Goal: Answer question/provide support: Answer question/provide support

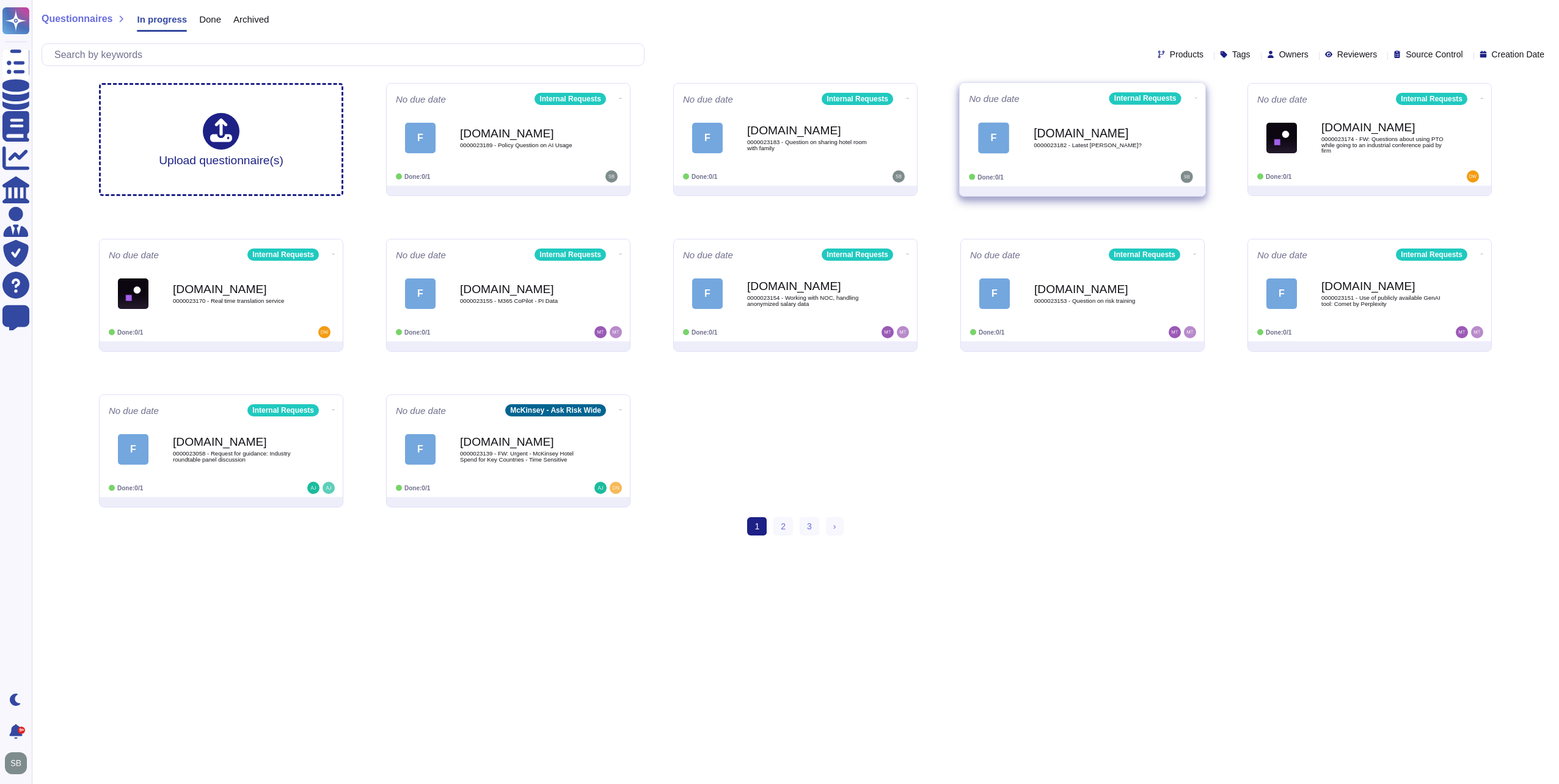
click at [1051, 161] on div "[DOMAIN_NAME] 0000023182 - Latest [PERSON_NAME]?" at bounding box center [1095, 138] width 123 height 50
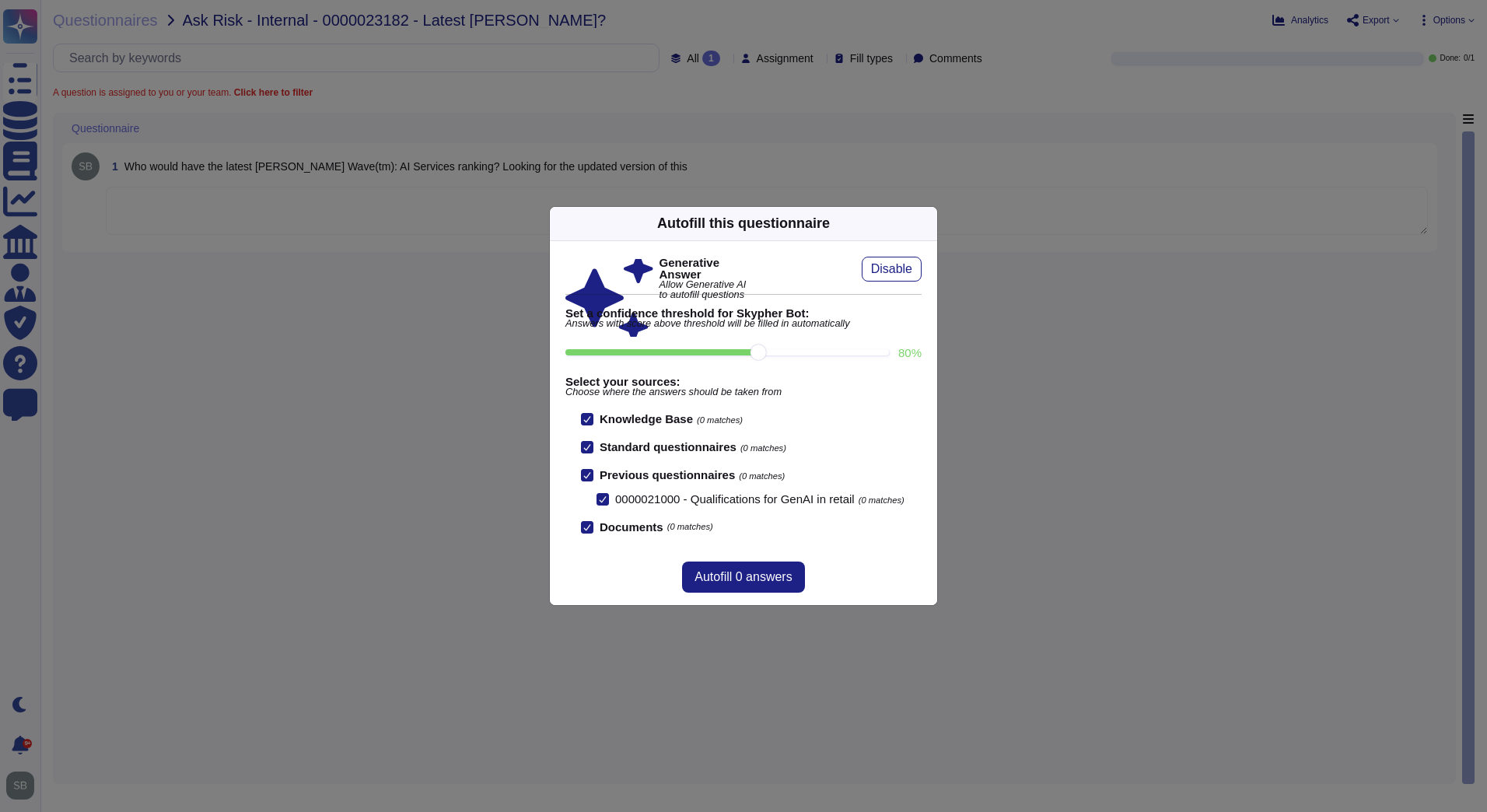
click at [423, 481] on div "Autofill this questionnaire Generative Answer Allow Generative AI to autofill q…" at bounding box center [744, 406] width 1487 height 812
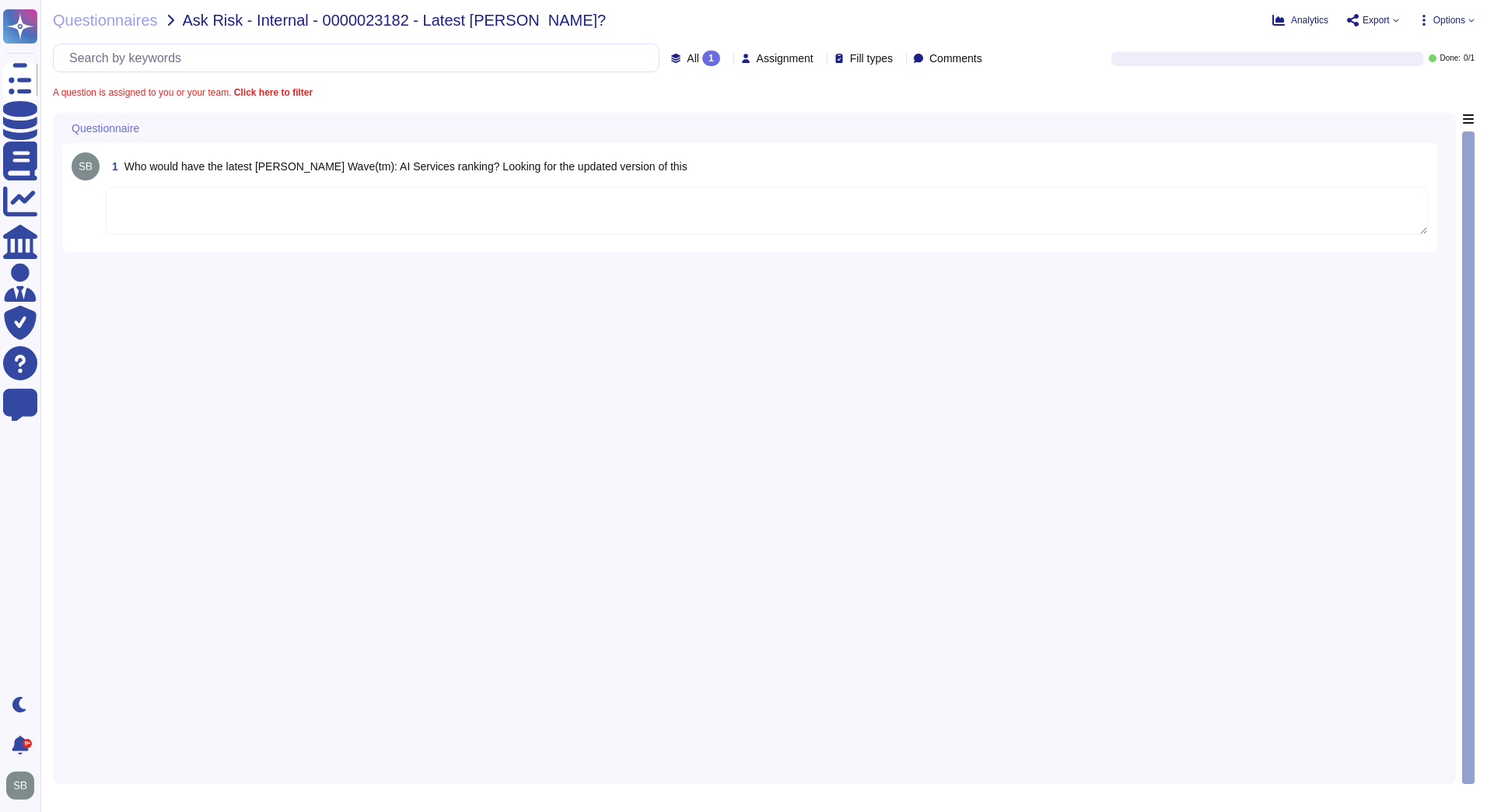
click at [476, 203] on textarea at bounding box center [767, 210] width 1322 height 48
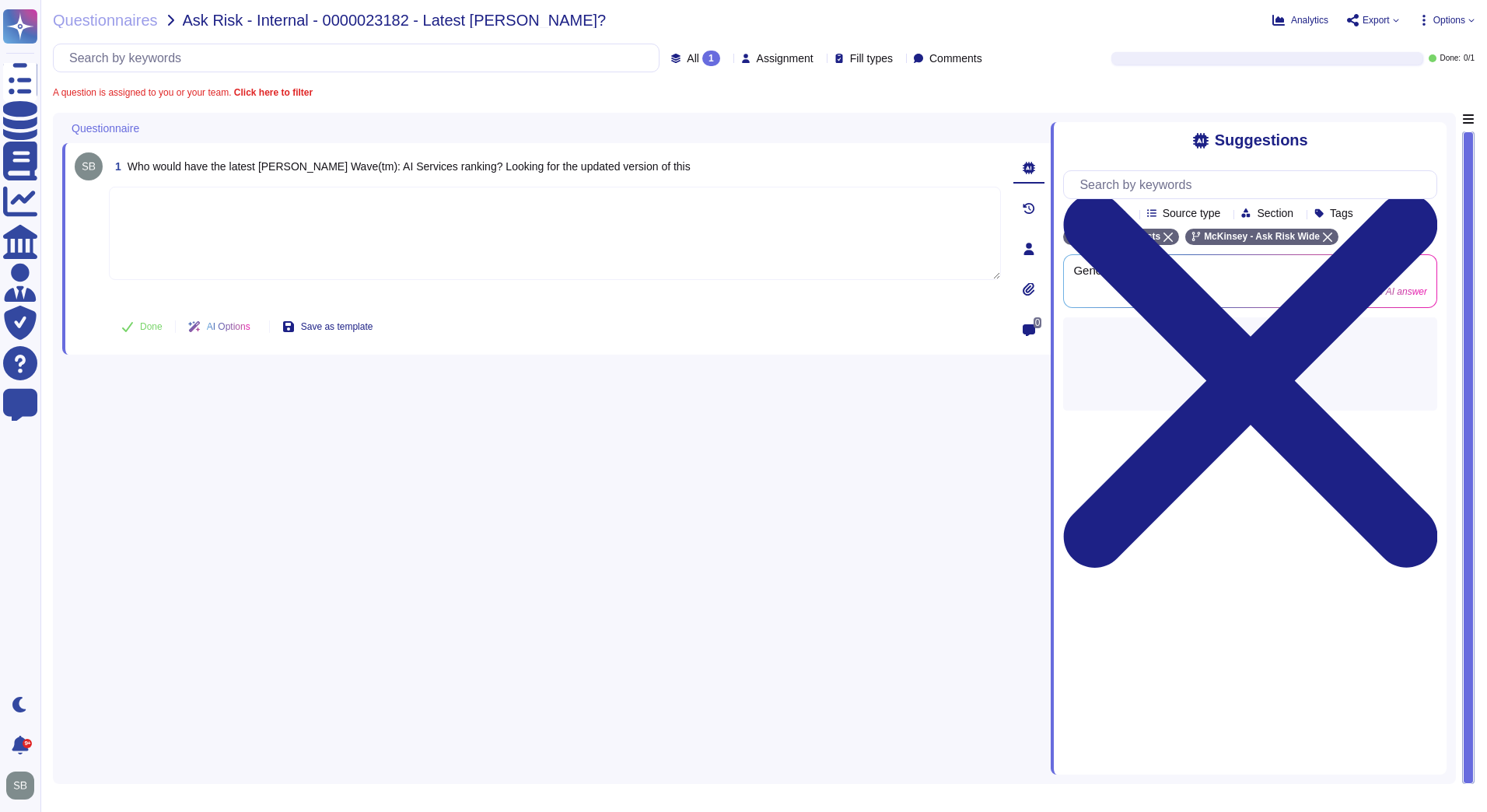
paste textarea "We are forwarding your query to the @HelloQB team, who can assist with this que…"
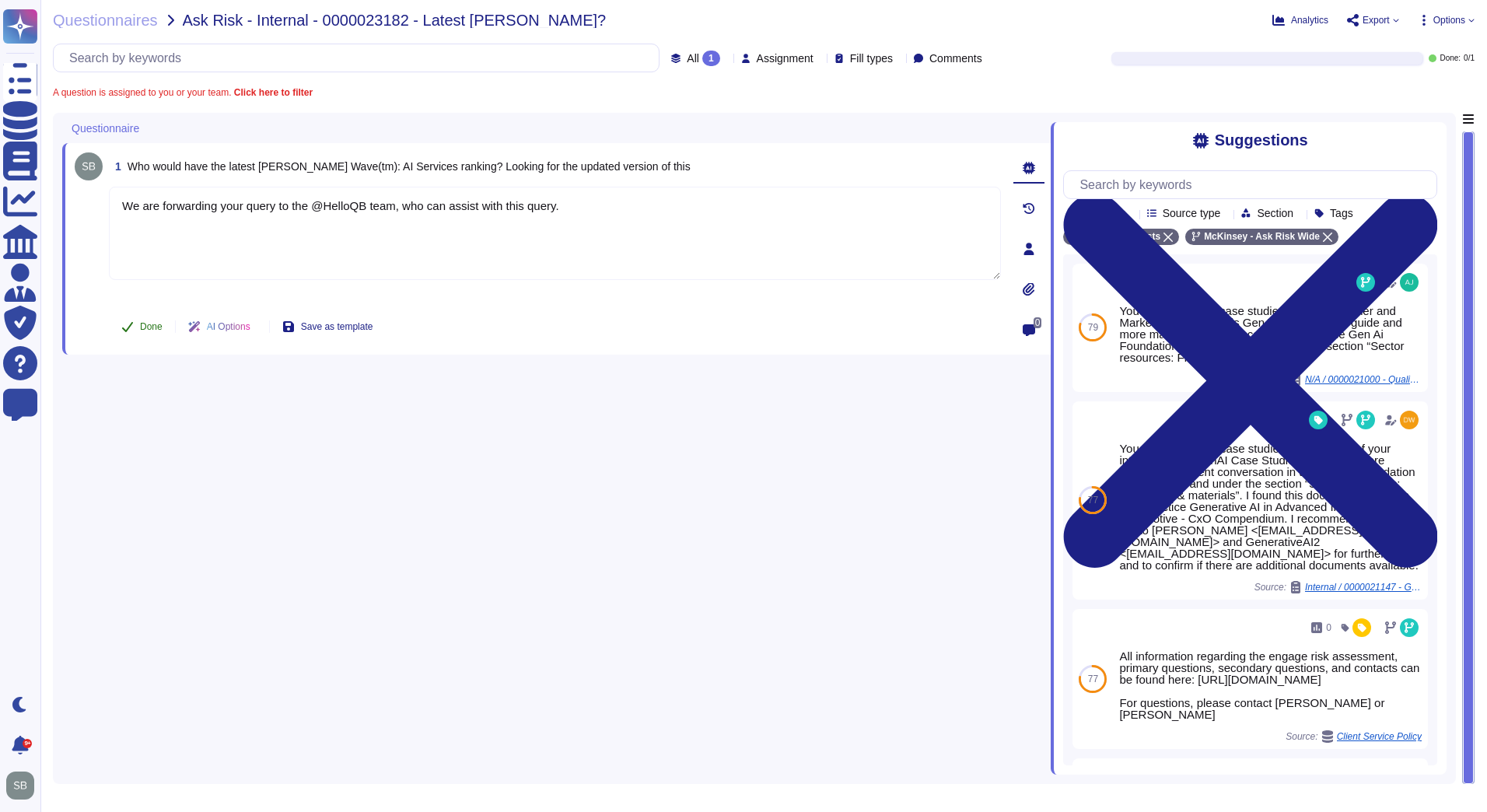
type textarea "We are forwarding your query to the @HelloQB team, who can assist with this que…"
click at [145, 319] on button "Done" at bounding box center [141, 327] width 66 height 32
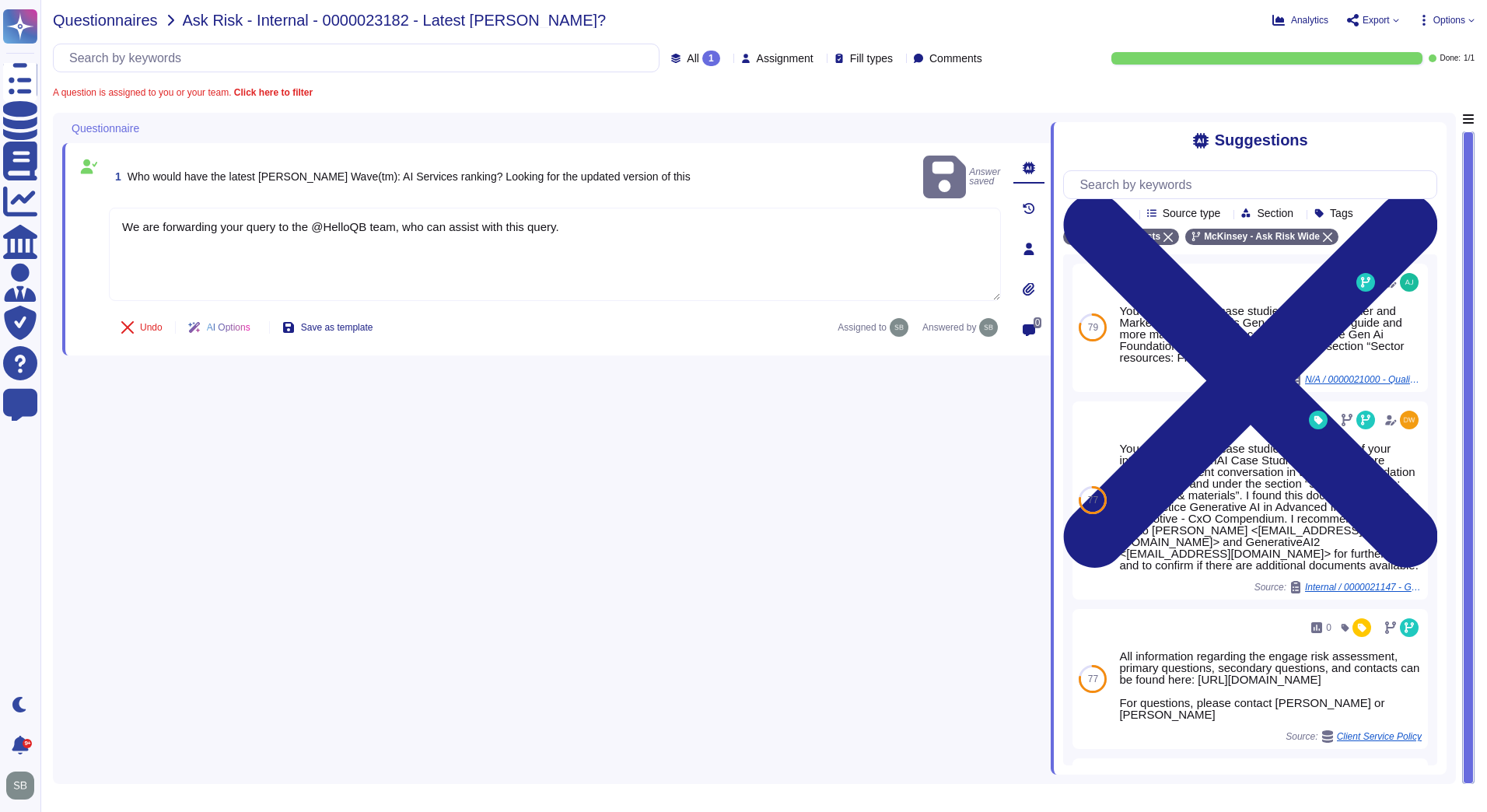
click at [99, 13] on span "Questionnaires" at bounding box center [105, 19] width 105 height 16
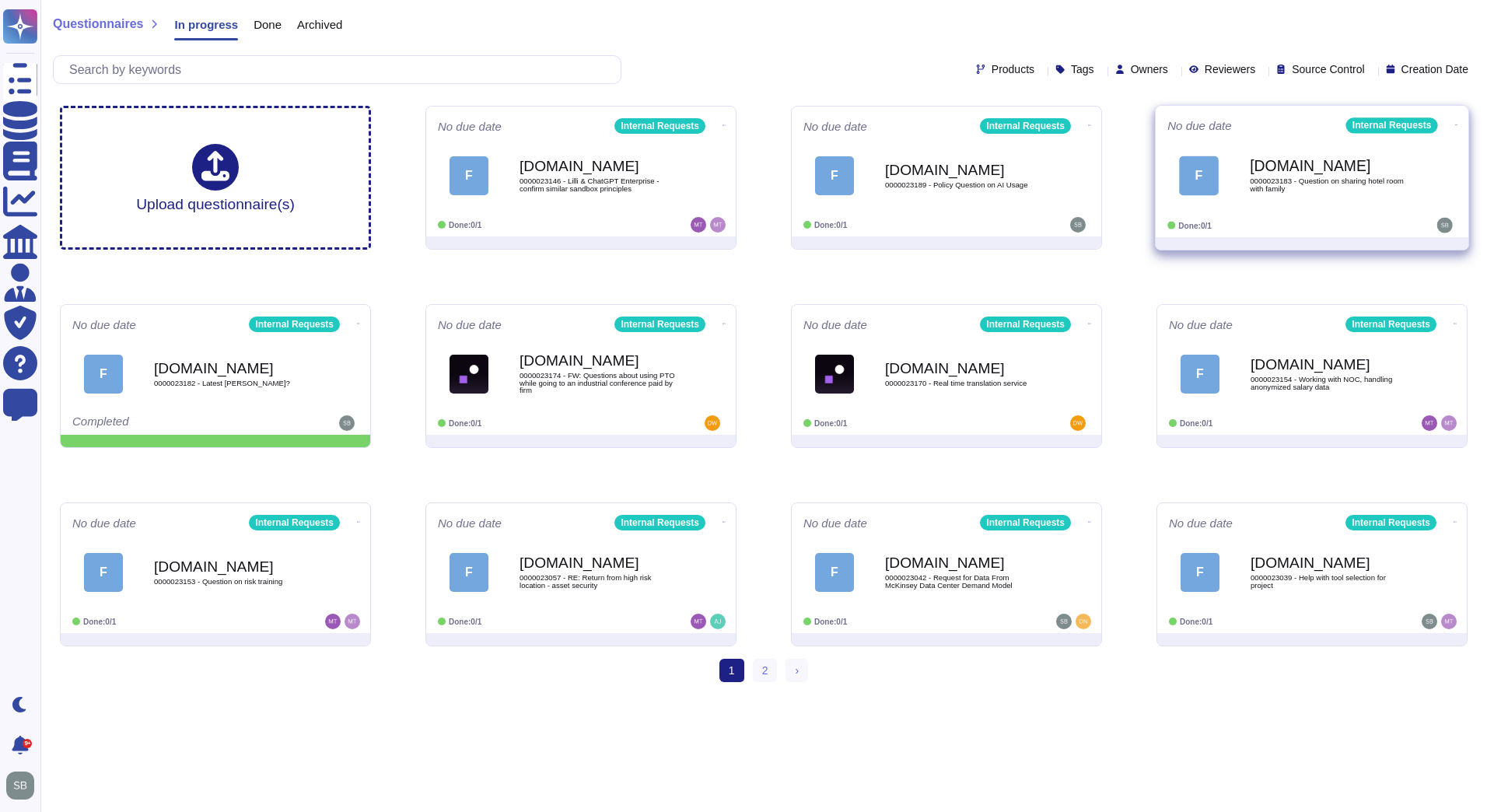
click at [1323, 203] on div "[DOMAIN_NAME] 0000023183 - Question on sharing hotel room with family" at bounding box center [1328, 175] width 157 height 63
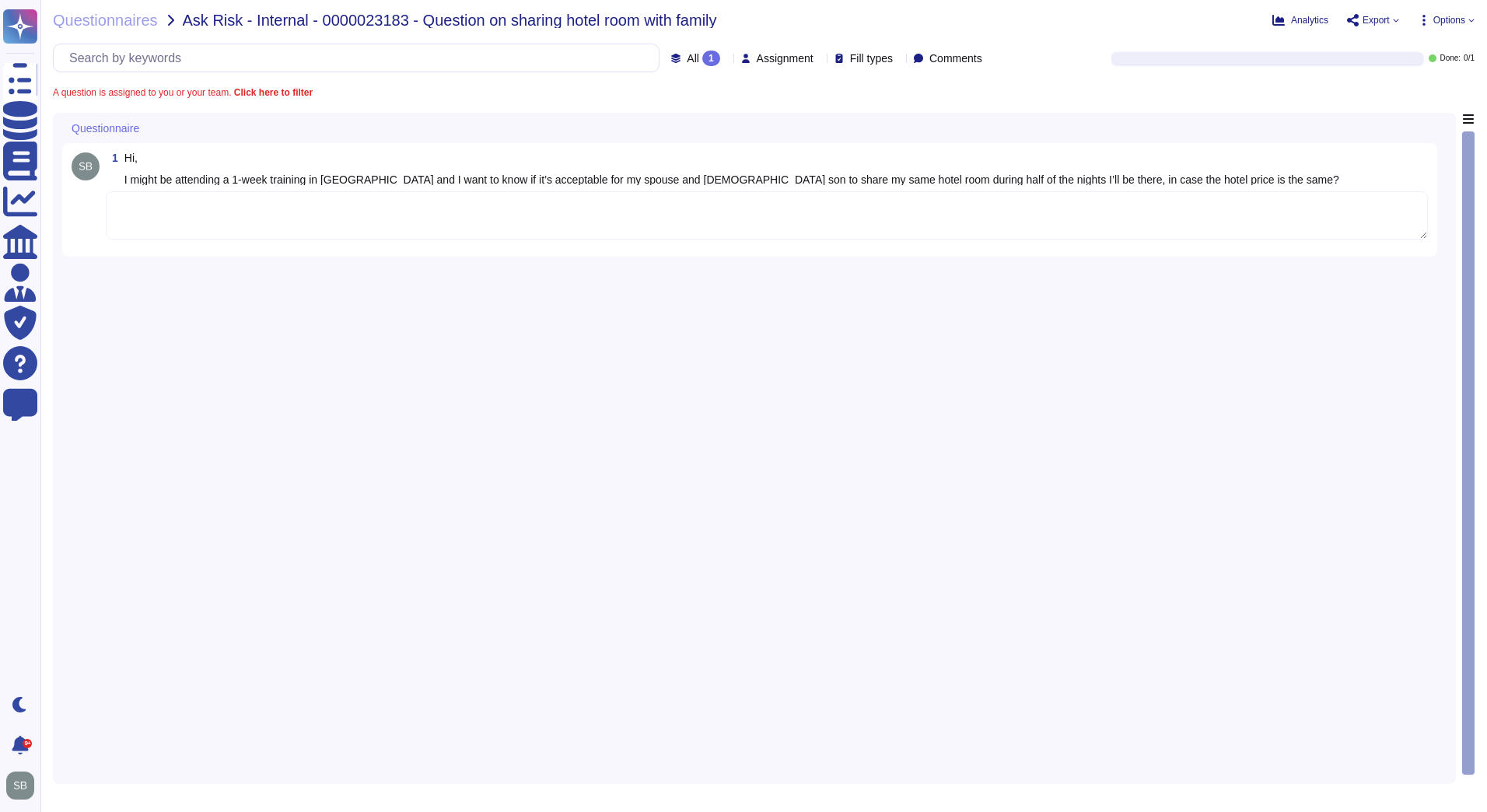
click at [217, 210] on textarea at bounding box center [767, 215] width 1322 height 48
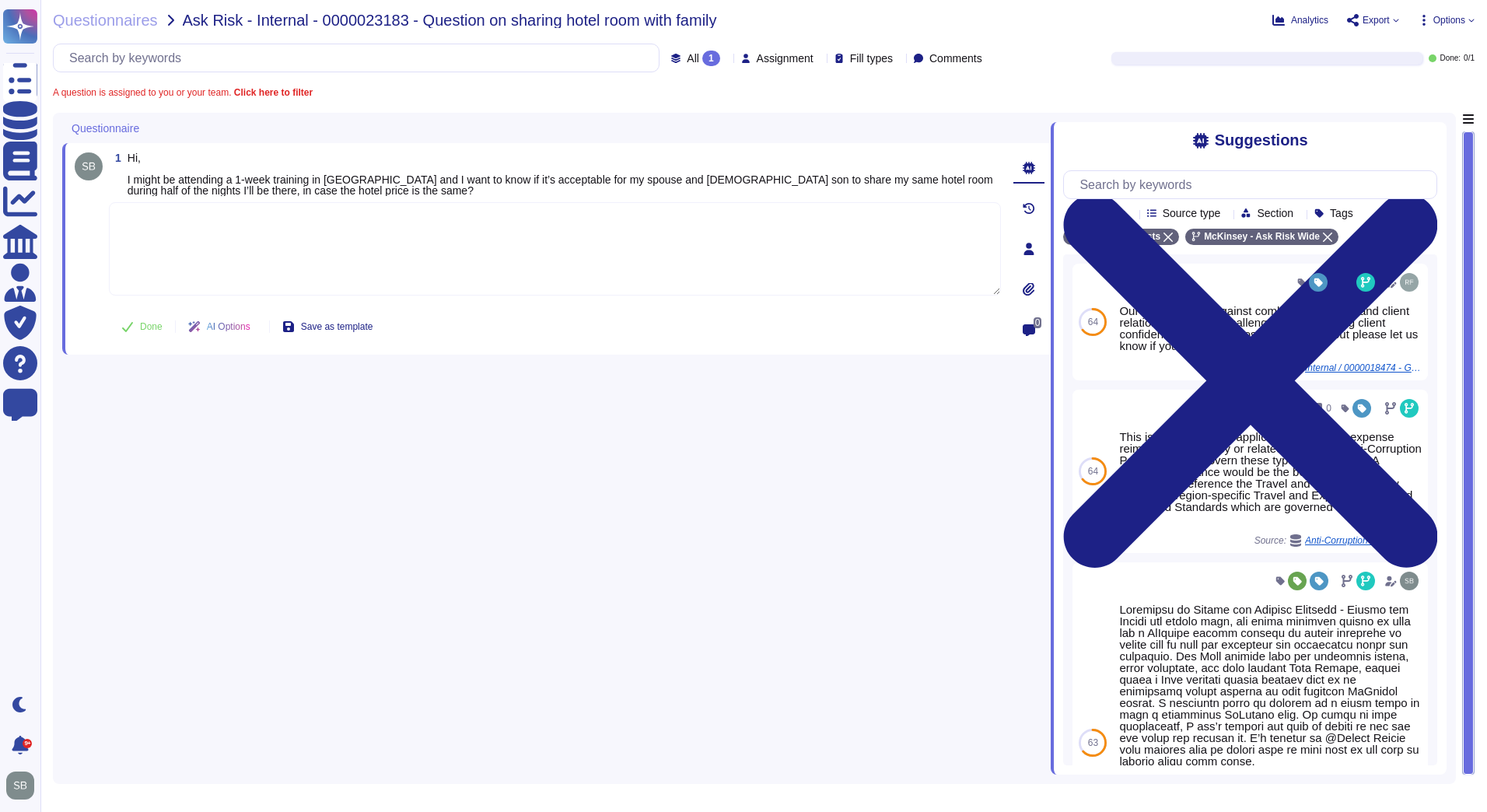
paste textarea "While there aren't clear guidelines of such queries, in line with the Firm's Tr…"
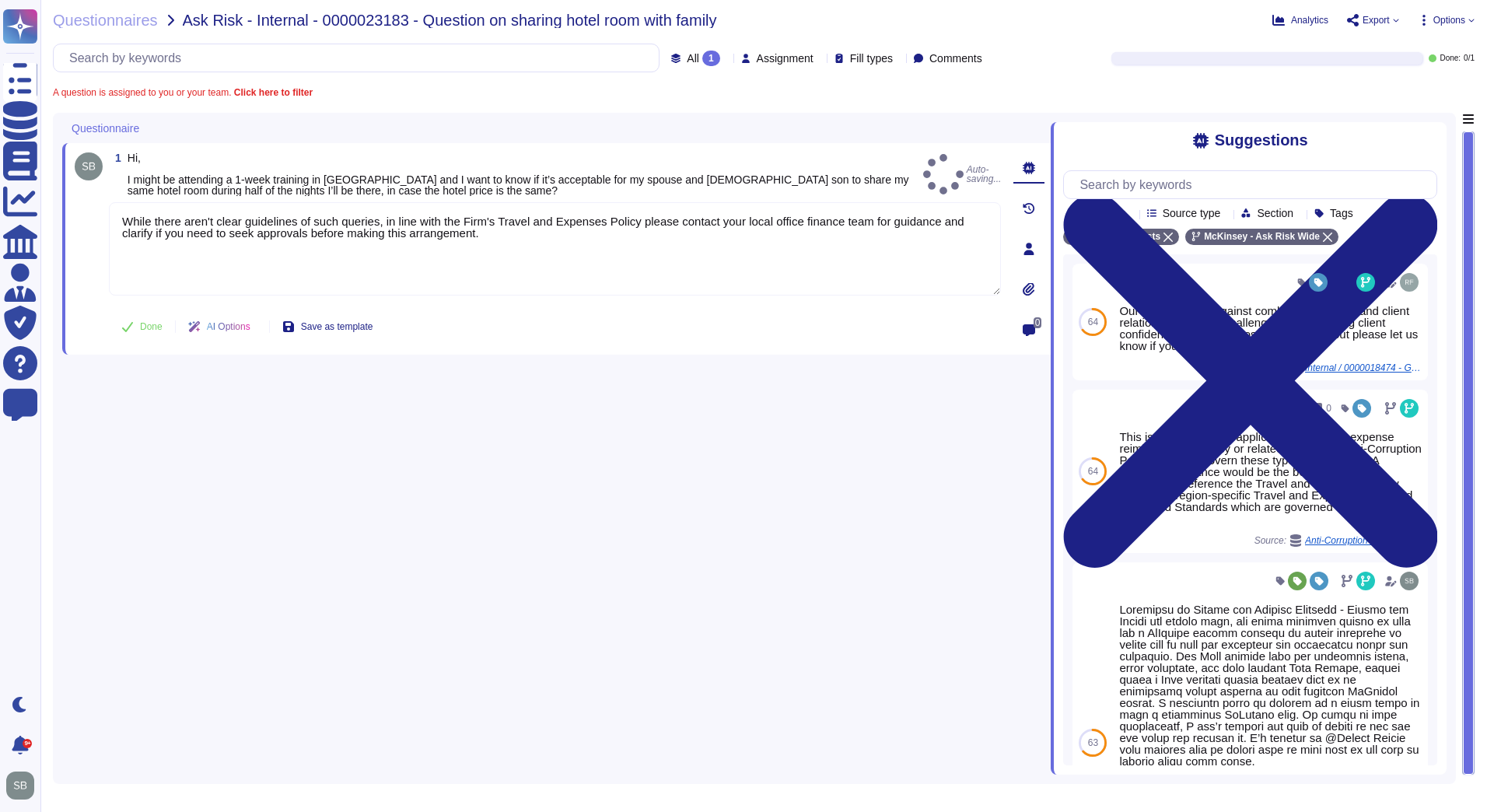
type textarea "While there aren't clear guidelines of such queries, in line with the Firm's Tr…"
click at [139, 325] on button "Done" at bounding box center [141, 327] width 66 height 32
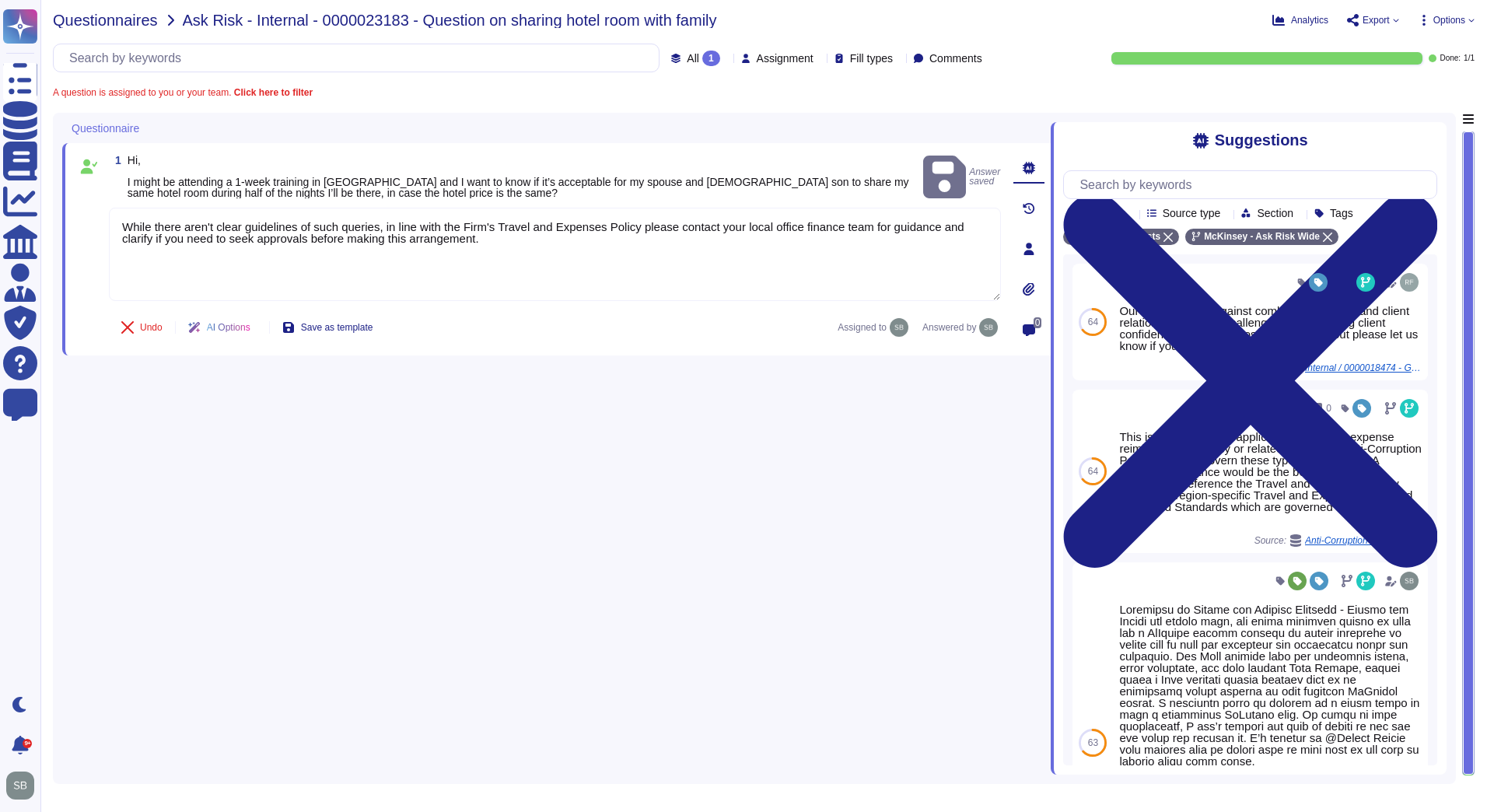
click at [131, 24] on span "Questionnaires" at bounding box center [105, 19] width 105 height 16
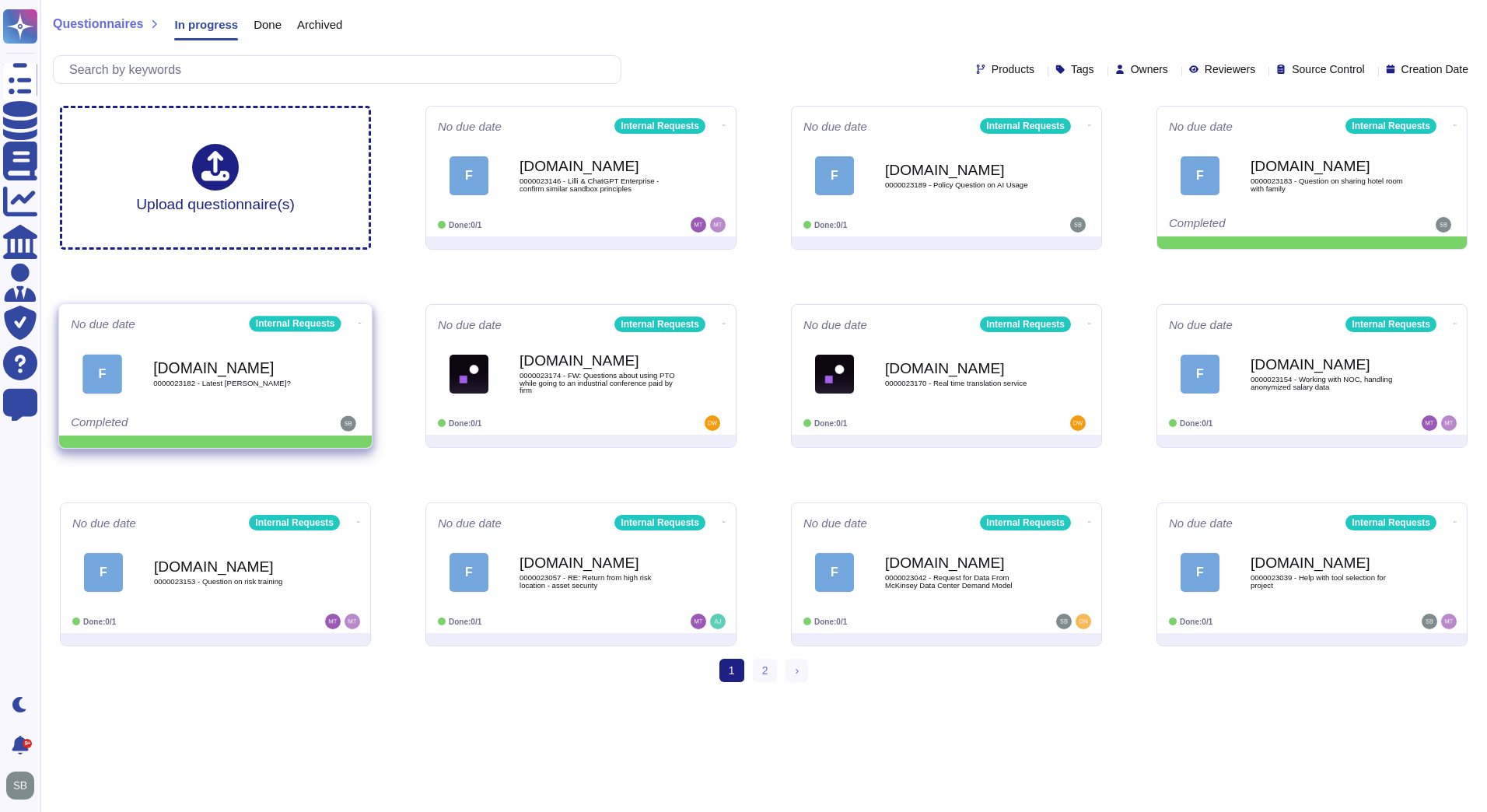
click at [359, 322] on icon at bounding box center [360, 324] width 3 height 4
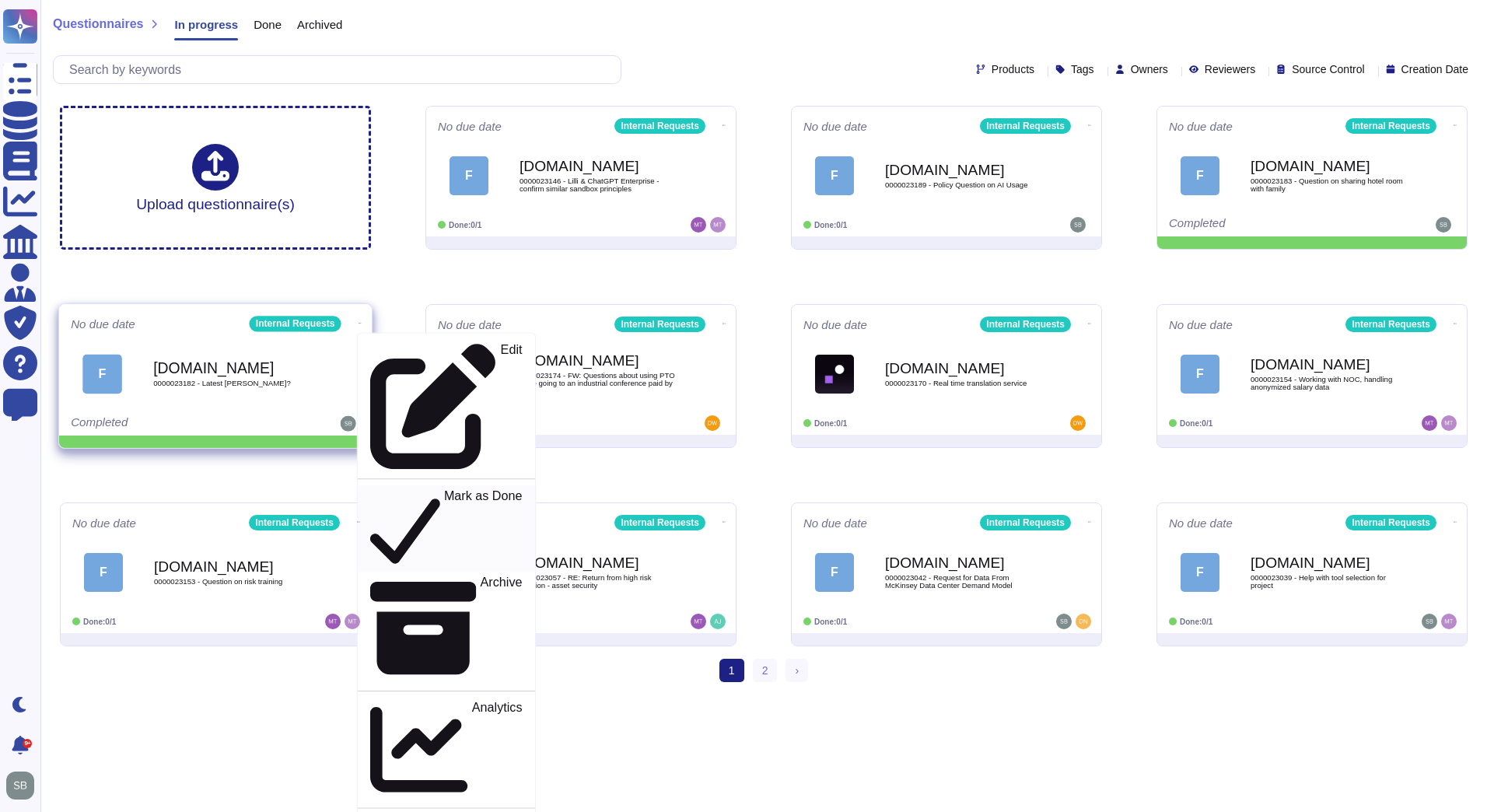
click at [444, 489] on p "Mark as Done" at bounding box center [483, 529] width 79 height 80
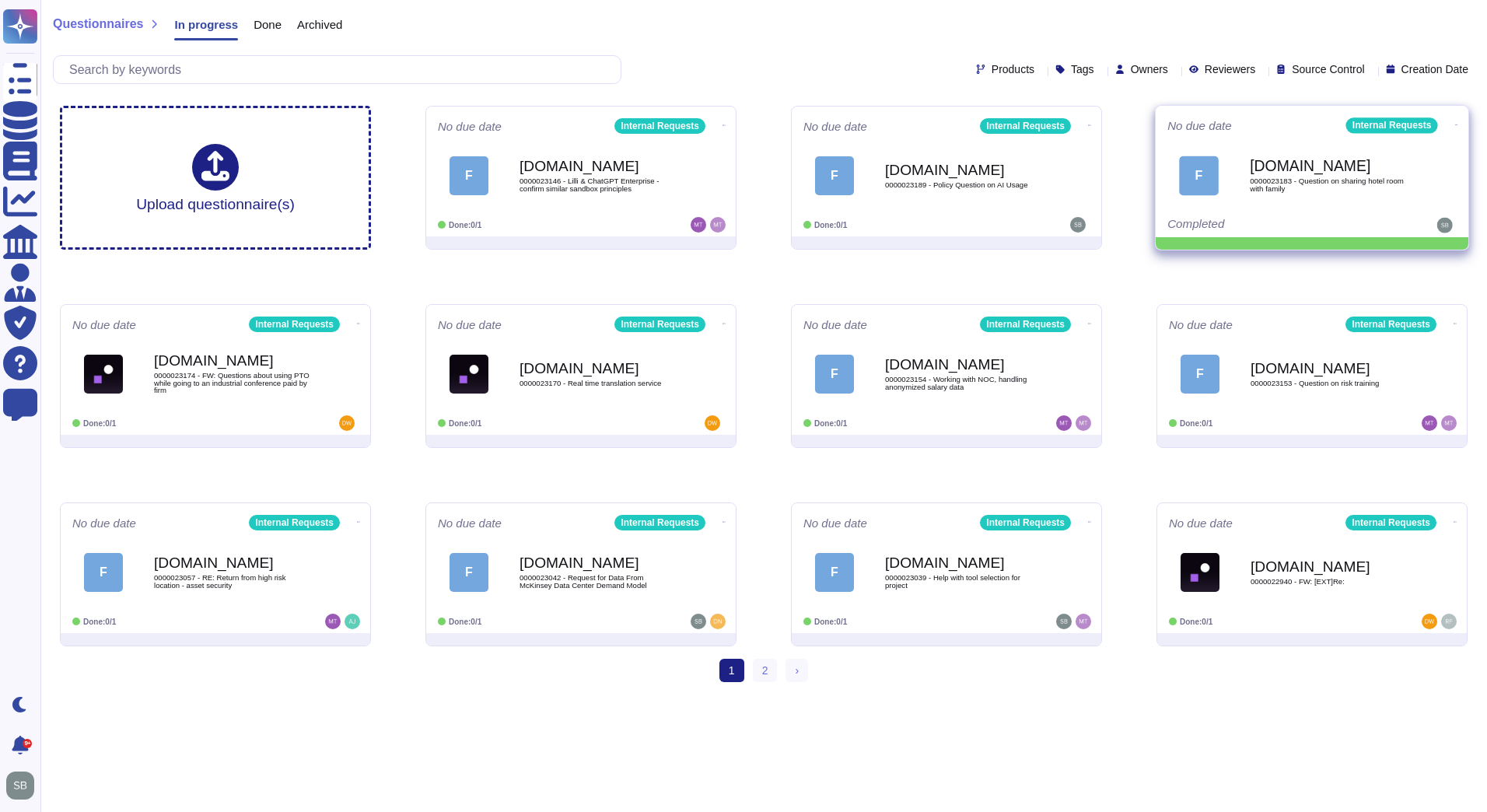
click at [1455, 124] on icon at bounding box center [1456, 125] width 3 height 4
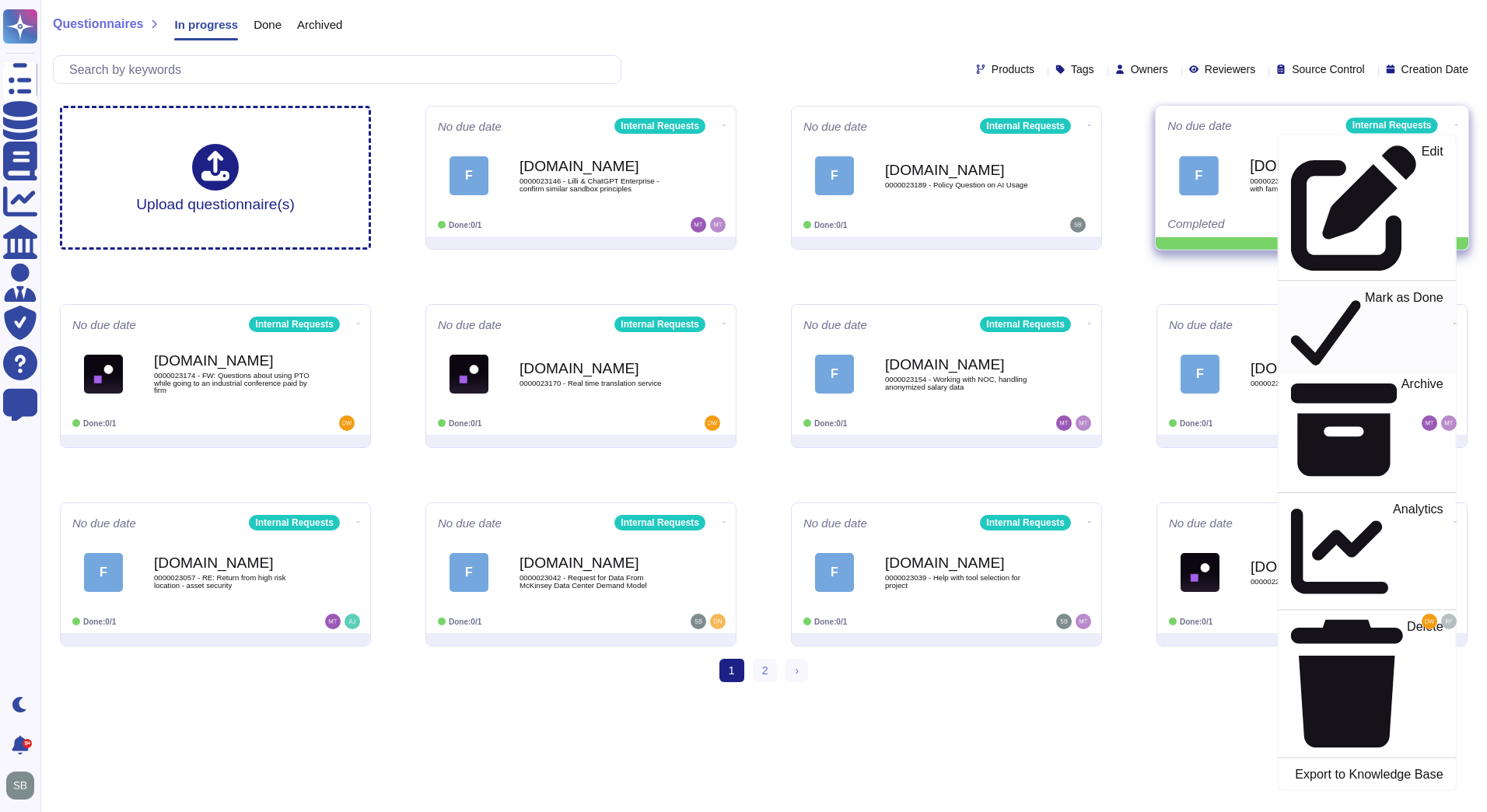
click at [1365, 291] on p "Mark as Done" at bounding box center [1404, 331] width 79 height 80
